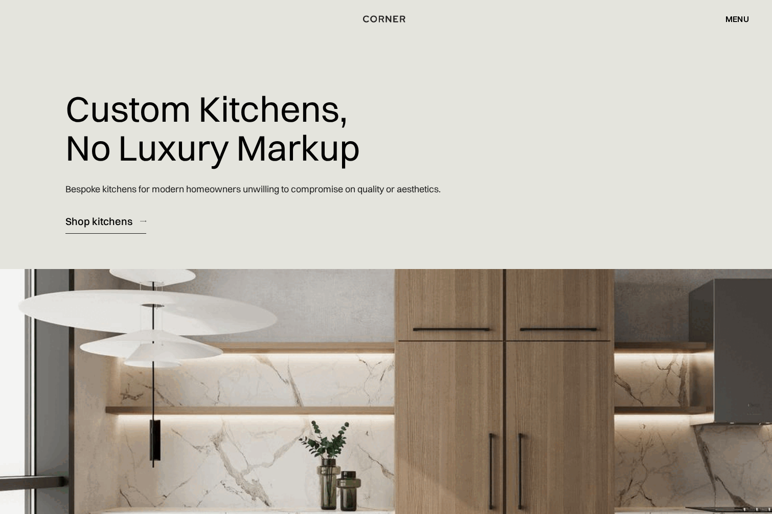
click at [138, 219] on link "Shop kitchens" at bounding box center [105, 221] width 81 height 25
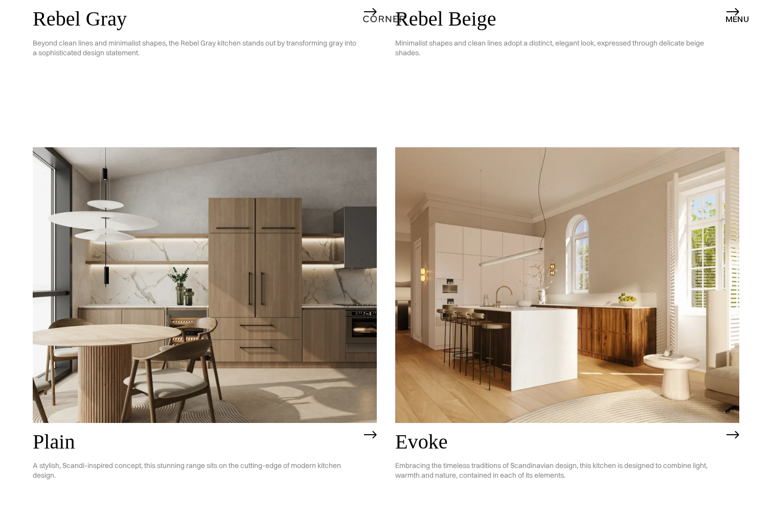
scroll to position [2748, 0]
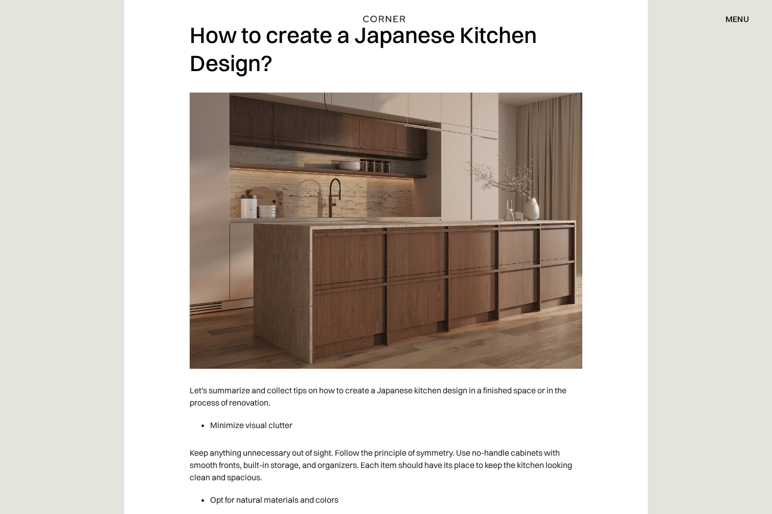
scroll to position [6200, 0]
